Goal: Task Accomplishment & Management: Manage account settings

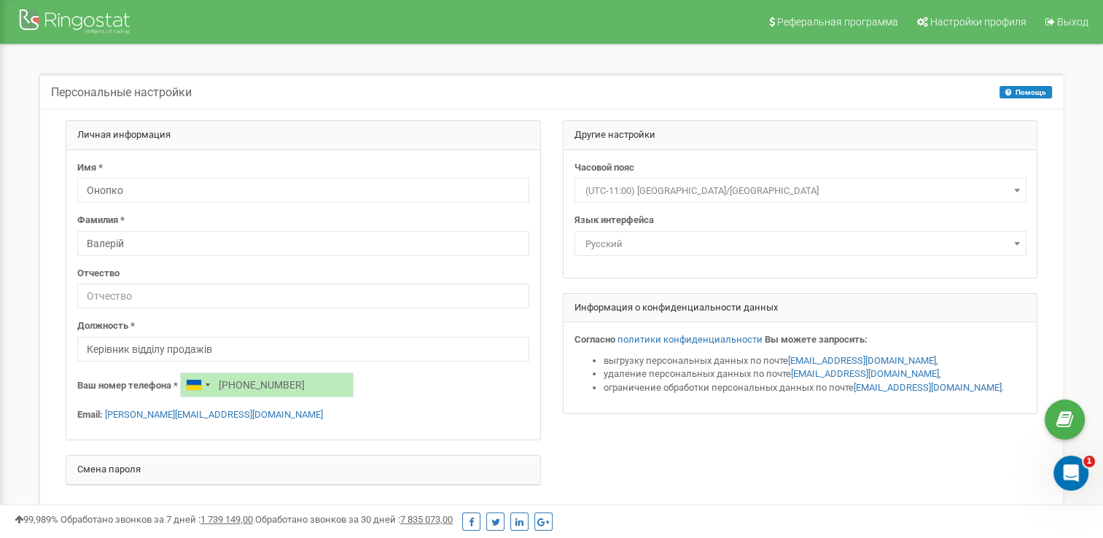
click at [725, 187] on span "(UTC-11:00) Pacific/Midway" at bounding box center [801, 191] width 442 height 20
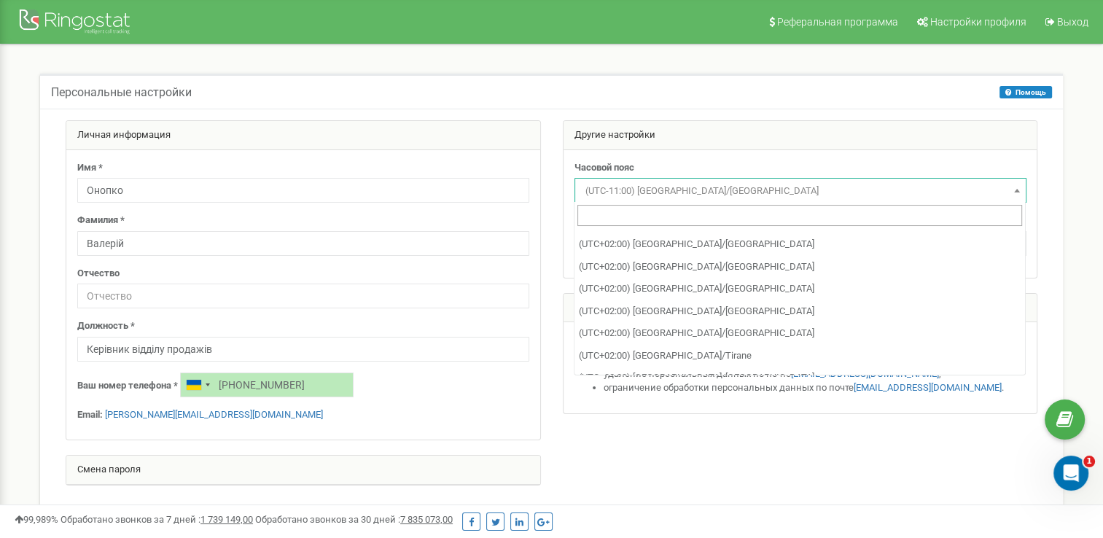
scroll to position [5335, 0]
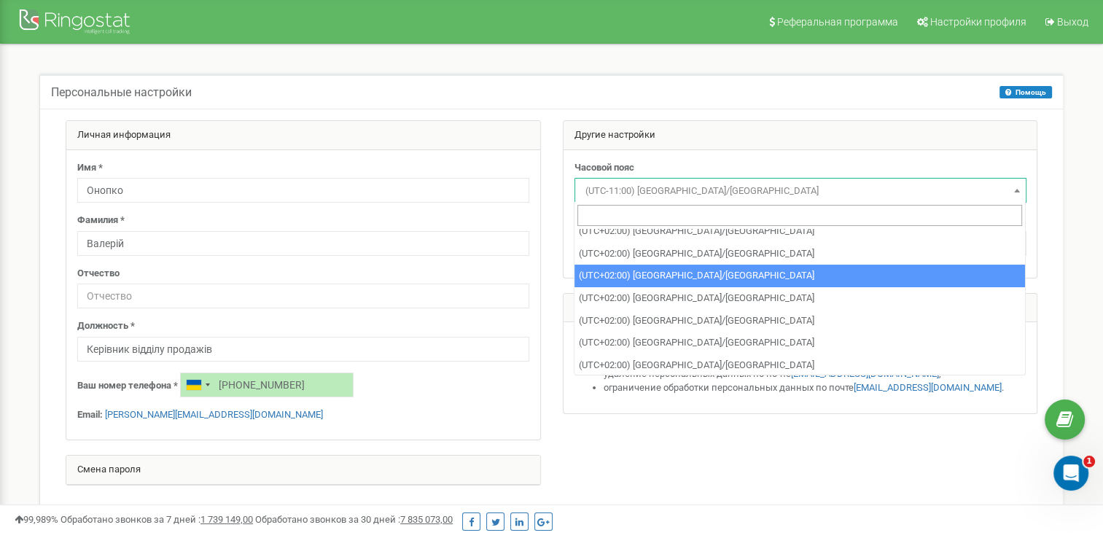
select select "Europe/Prague"
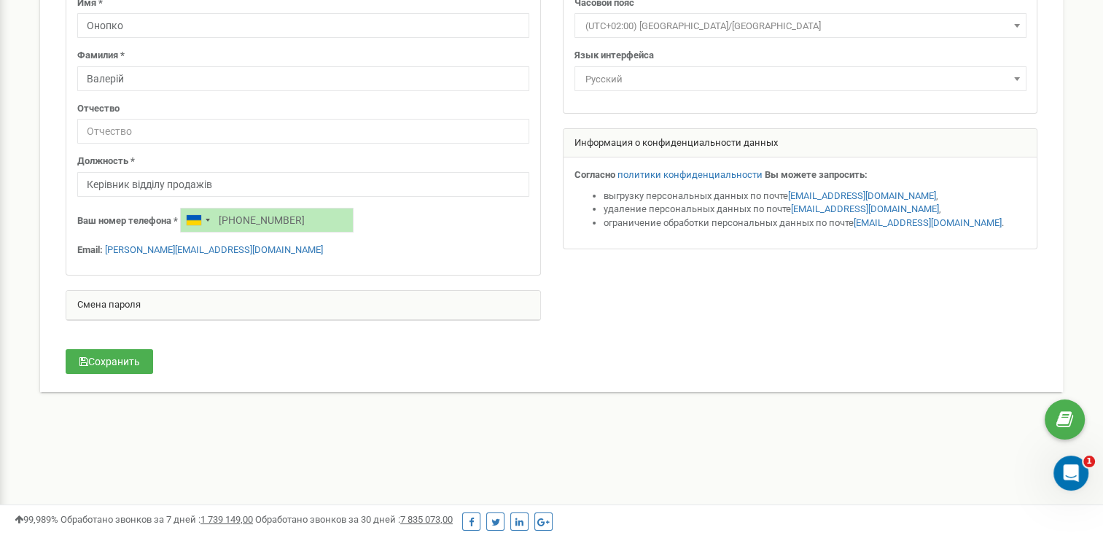
scroll to position [166, 0]
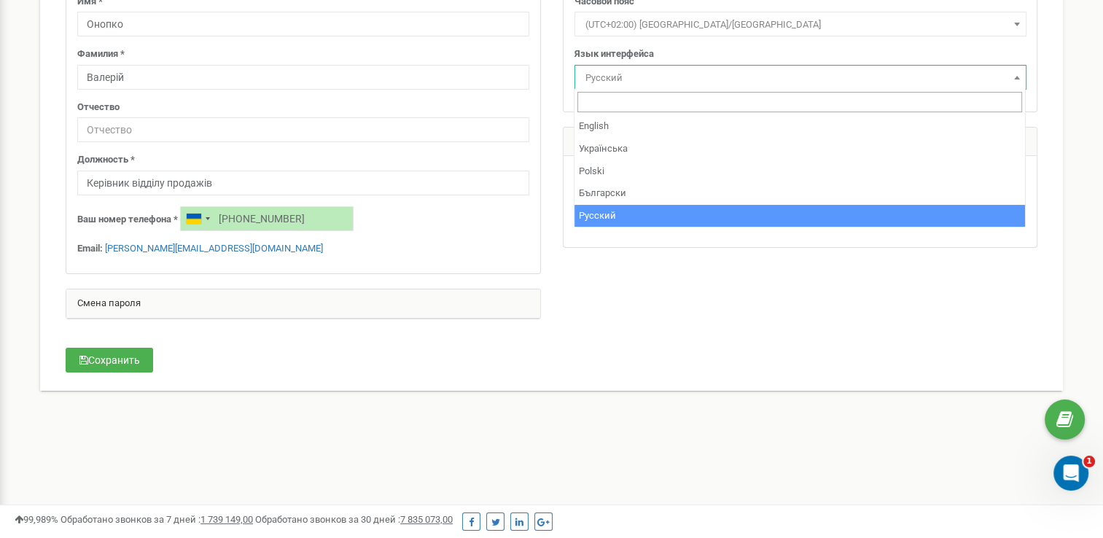
click at [708, 82] on span "Русский" at bounding box center [801, 78] width 442 height 20
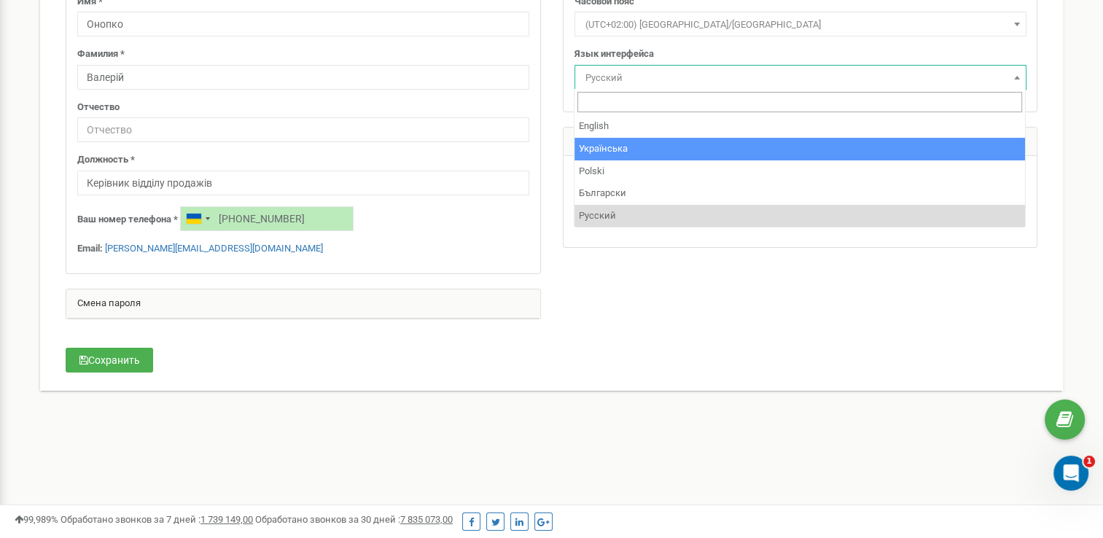
select select "ukr"
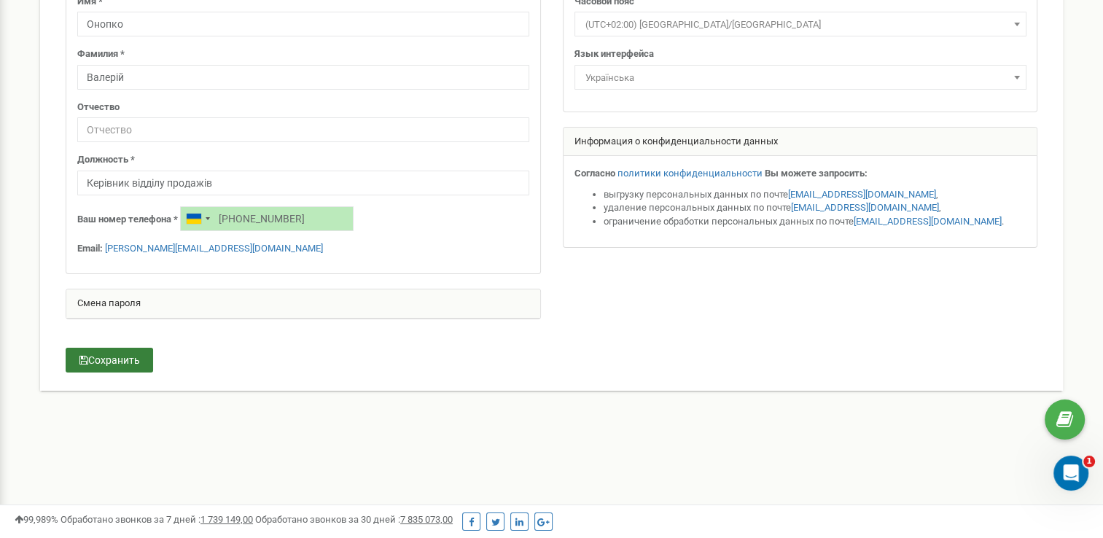
click at [117, 366] on button "Сохранить" at bounding box center [110, 360] width 88 height 25
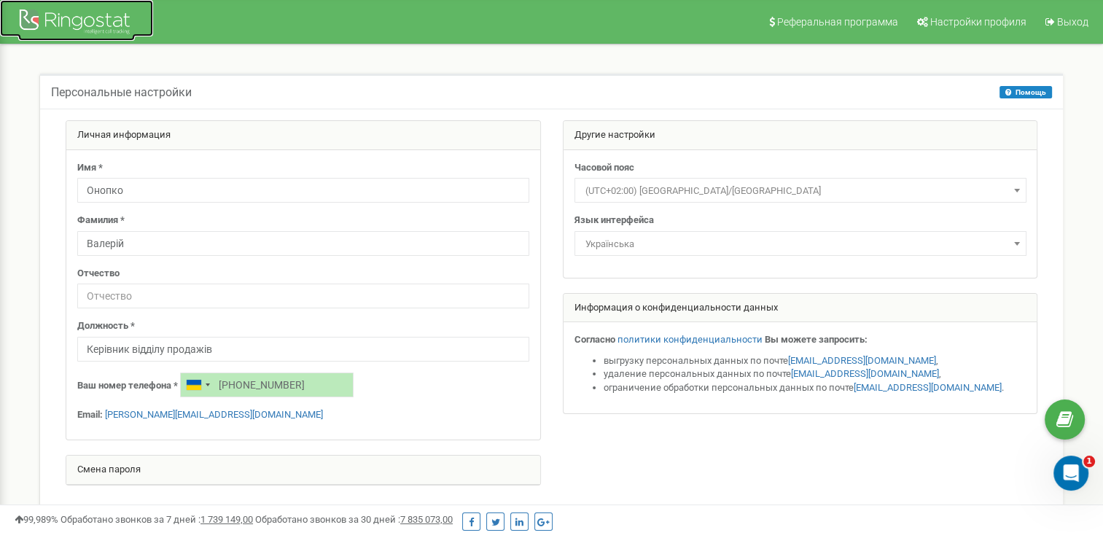
click at [65, 25] on div at bounding box center [76, 23] width 117 height 35
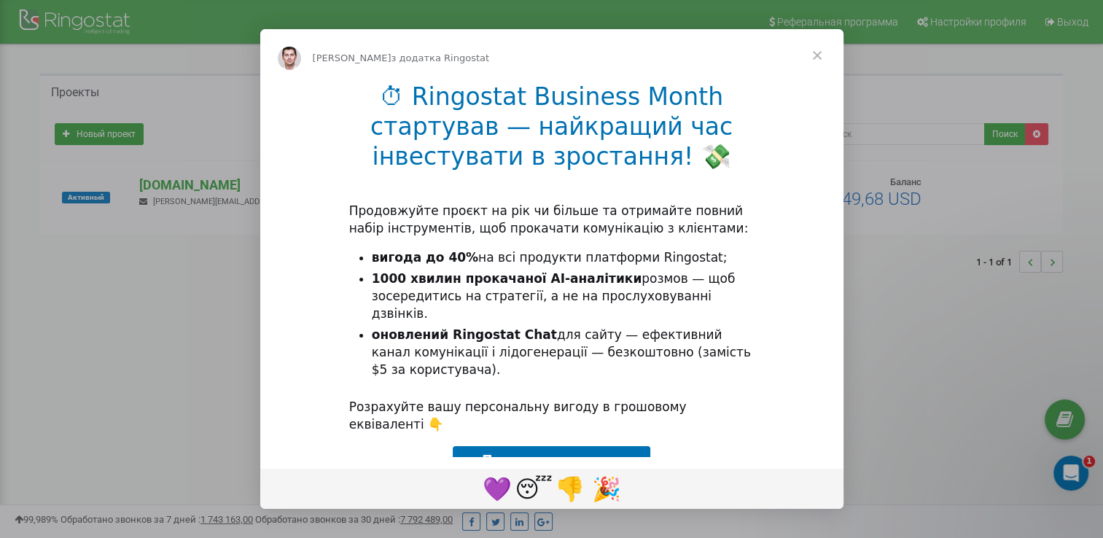
click at [816, 50] on span "Закрити" at bounding box center [817, 55] width 53 height 53
